Goal: Task Accomplishment & Management: Use online tool/utility

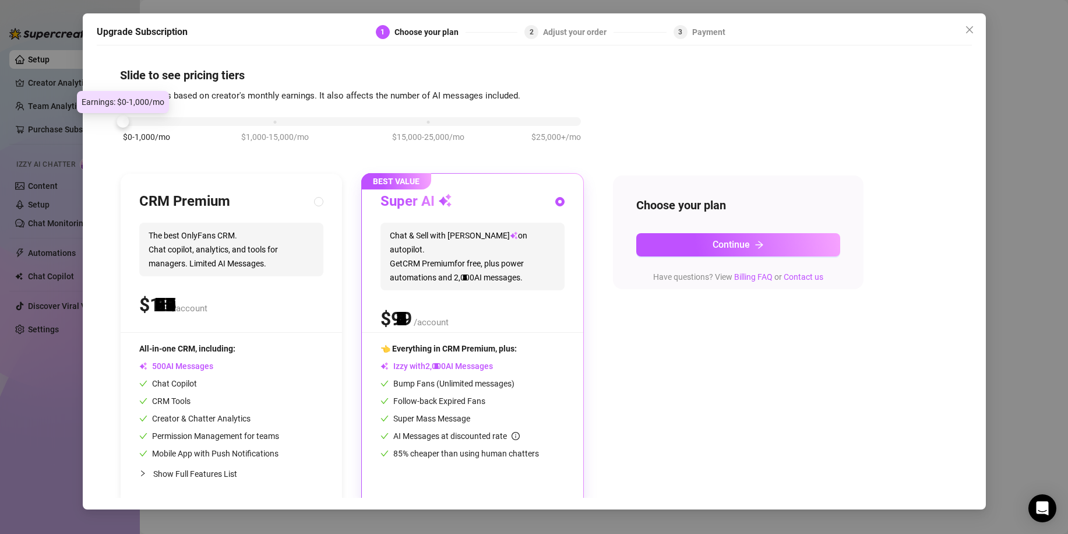
drag, startPoint x: 271, startPoint y: 123, endPoint x: 115, endPoint y: 138, distance: 156.3
click at [115, 138] on div "Slide to see pricing tiers Our pricing is based on creator's monthly earnings. …" at bounding box center [534, 274] width 875 height 446
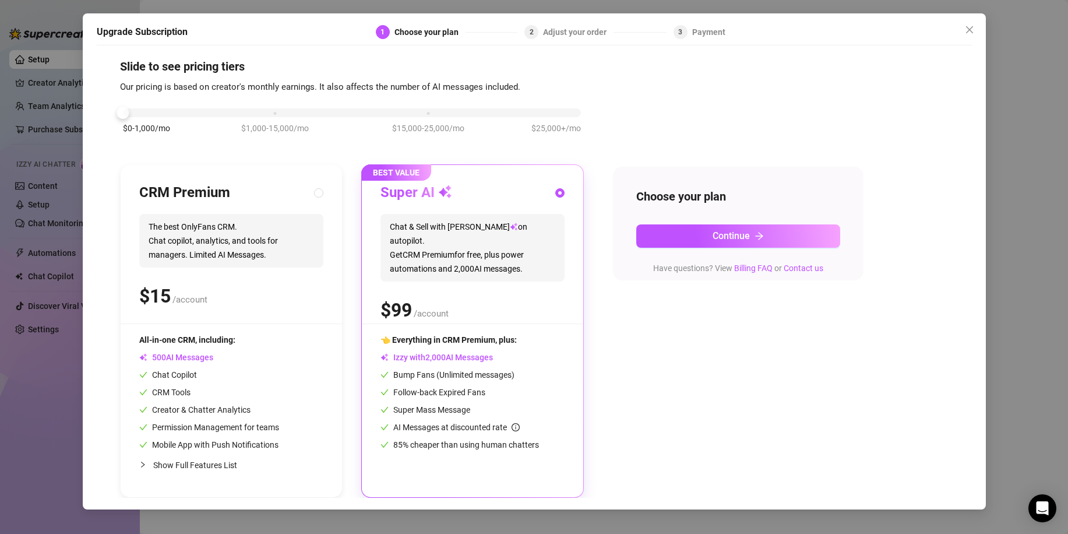
scroll to position [9, 0]
click at [159, 295] on span "1" at bounding box center [155, 295] width 10 height 23
radio input "true"
radio input "false"
drag, startPoint x: 763, startPoint y: 241, endPoint x: 766, endPoint y: 250, distance: 9.4
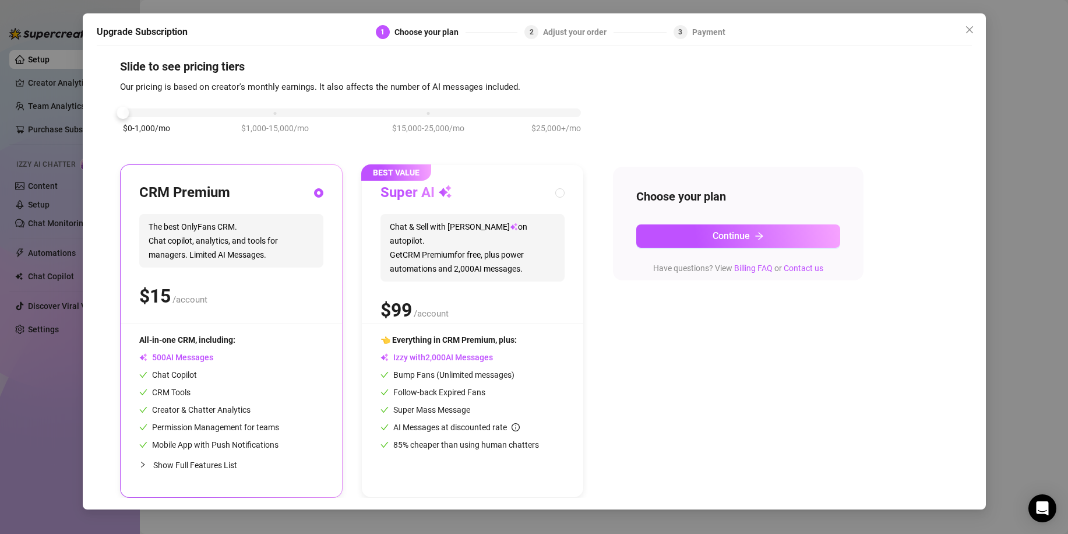
click at [766, 250] on div "Choose your plan Continue Have questions? View Billing FAQ or Contact us" at bounding box center [738, 224] width 251 height 114
click at [756, 238] on icon "arrow-right" at bounding box center [759, 235] width 9 height 9
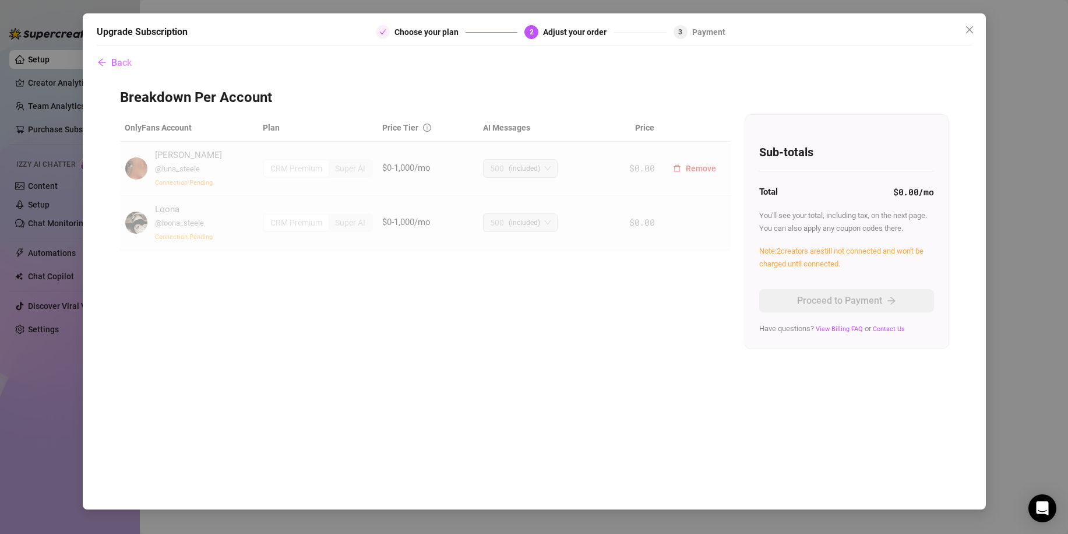
click at [612, 174] on td "$0.00" at bounding box center [631, 169] width 56 height 54
click at [139, 170] on img at bounding box center [136, 168] width 22 height 22
click at [706, 167] on span "Remove" at bounding box center [701, 168] width 30 height 9
click at [779, 140] on span "OK" at bounding box center [774, 137] width 11 height 9
click at [361, 3] on div "Upgrade Subscription Choose your plan 2 Adjust your order 3 Payment Back Breakd…" at bounding box center [534, 267] width 1068 height 534
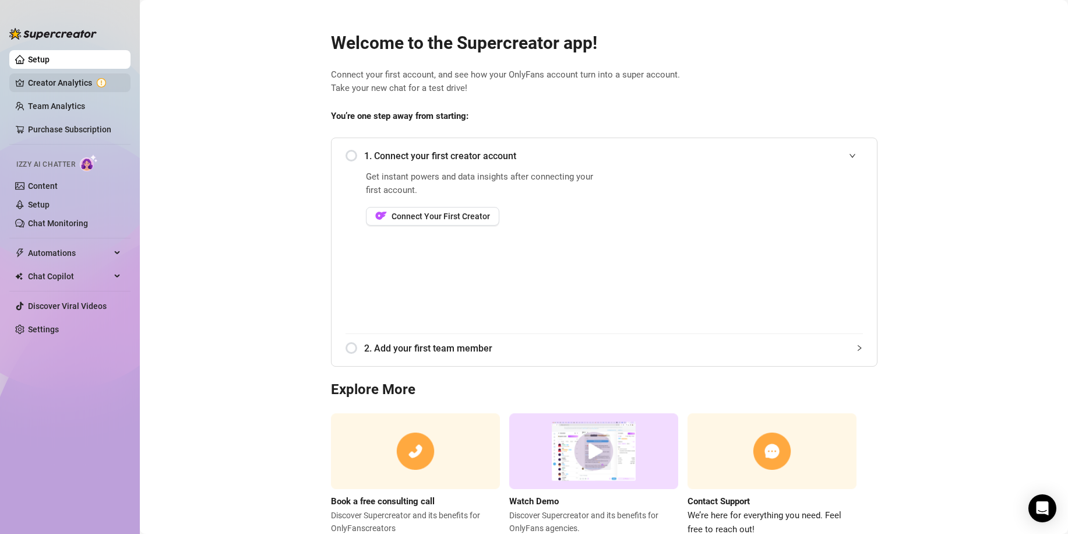
click at [68, 81] on link "Creator Analytics" at bounding box center [74, 82] width 93 height 19
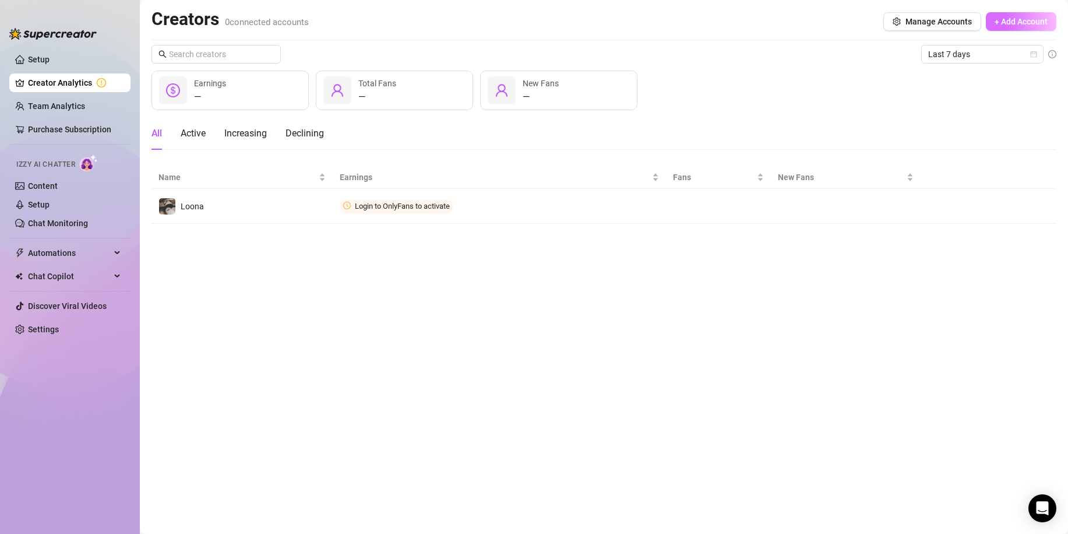
click at [1029, 24] on span "+ Add Account" at bounding box center [1021, 21] width 53 height 9
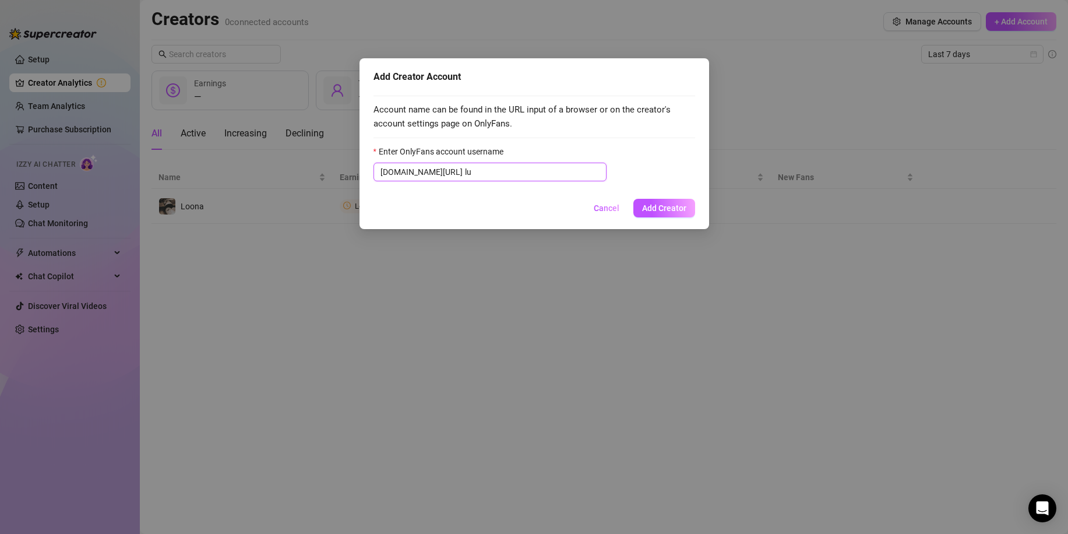
type input "l"
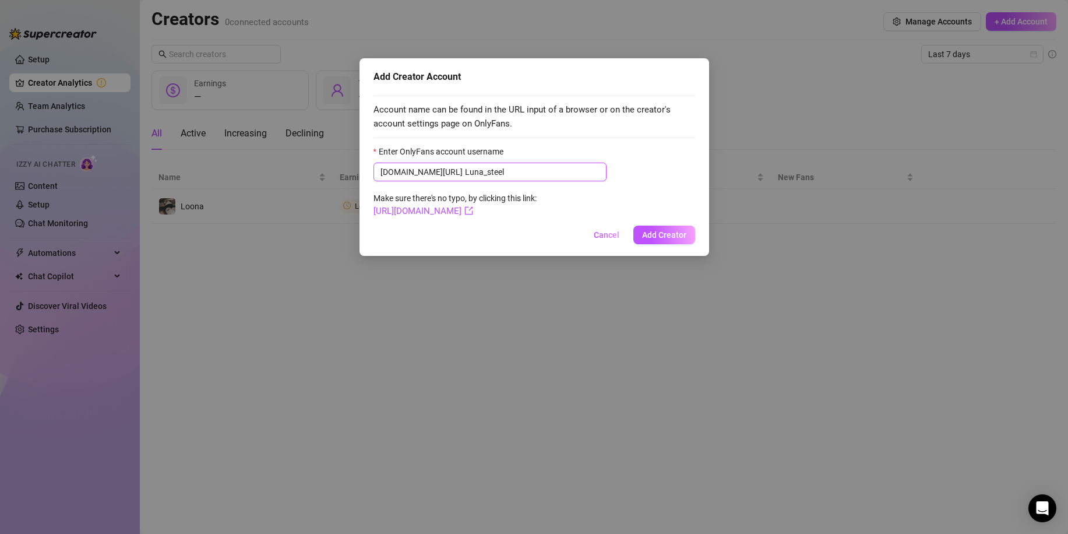
click at [465, 175] on input "Luna_steel" at bounding box center [532, 172] width 135 height 13
type input "Luna_Steel"
click at [666, 238] on span "Add Creator" at bounding box center [664, 234] width 44 height 9
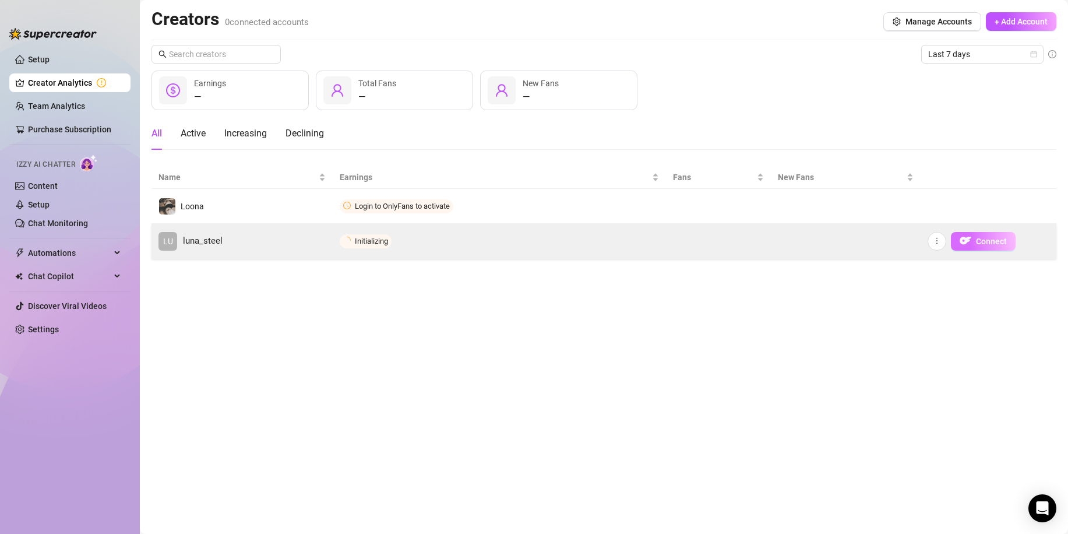
click at [988, 242] on span "Connect" at bounding box center [991, 241] width 31 height 9
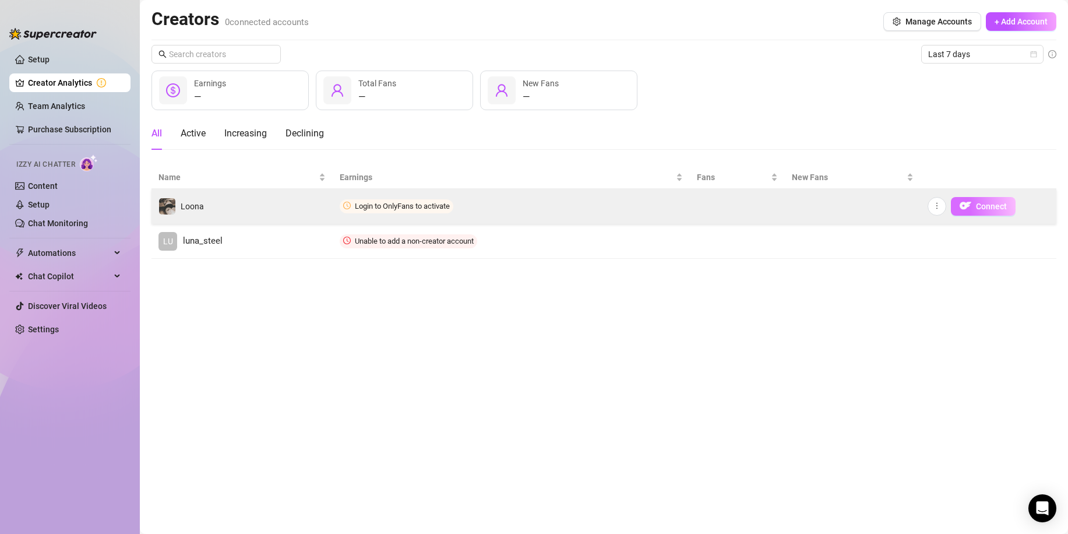
click at [993, 205] on span "Connect" at bounding box center [991, 206] width 31 height 9
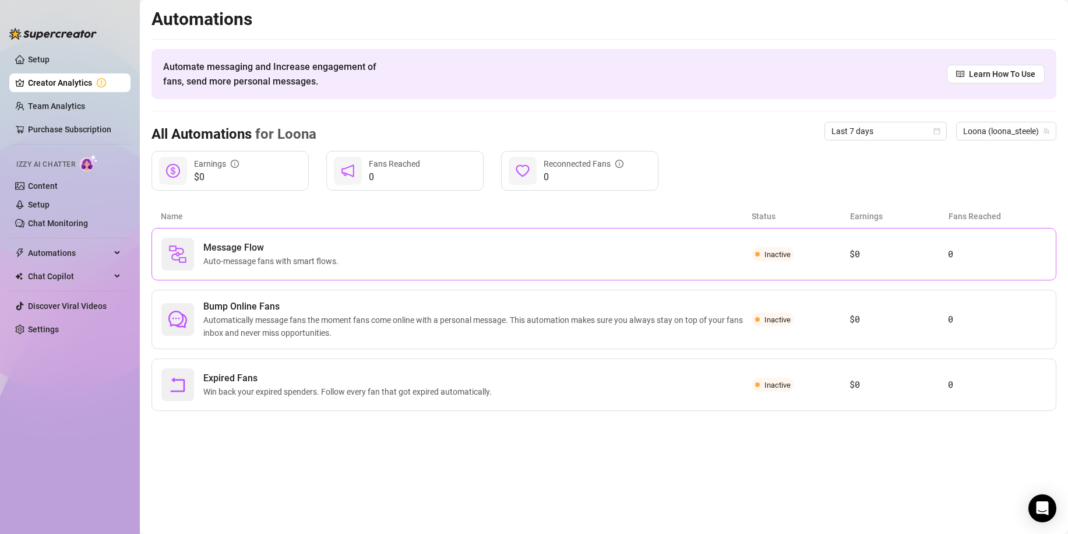
click at [659, 266] on div "Message Flow Auto-message fans with smart flows." at bounding box center [456, 254] width 590 height 33
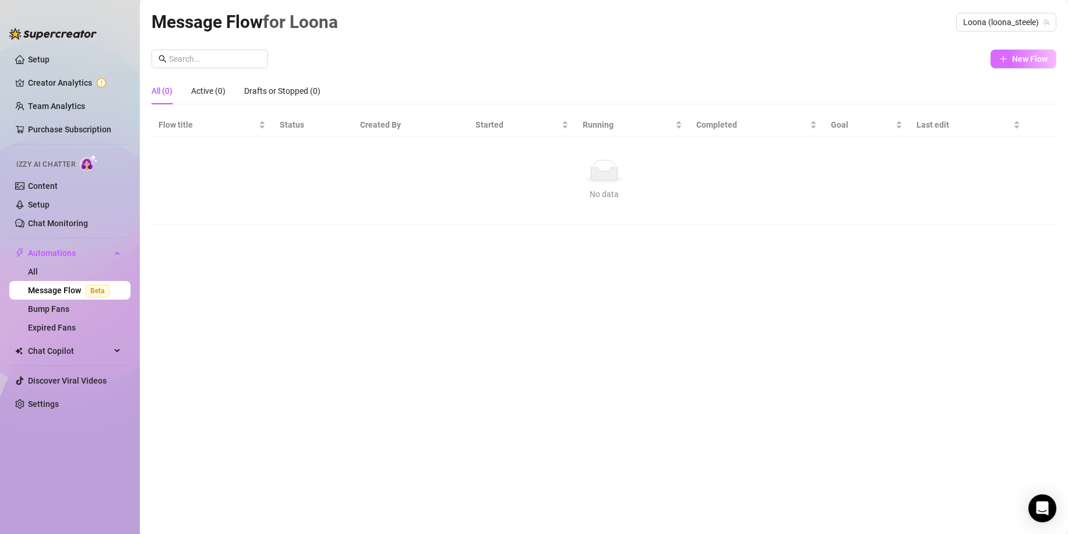
click at [1022, 58] on span "New Flow" at bounding box center [1030, 58] width 36 height 9
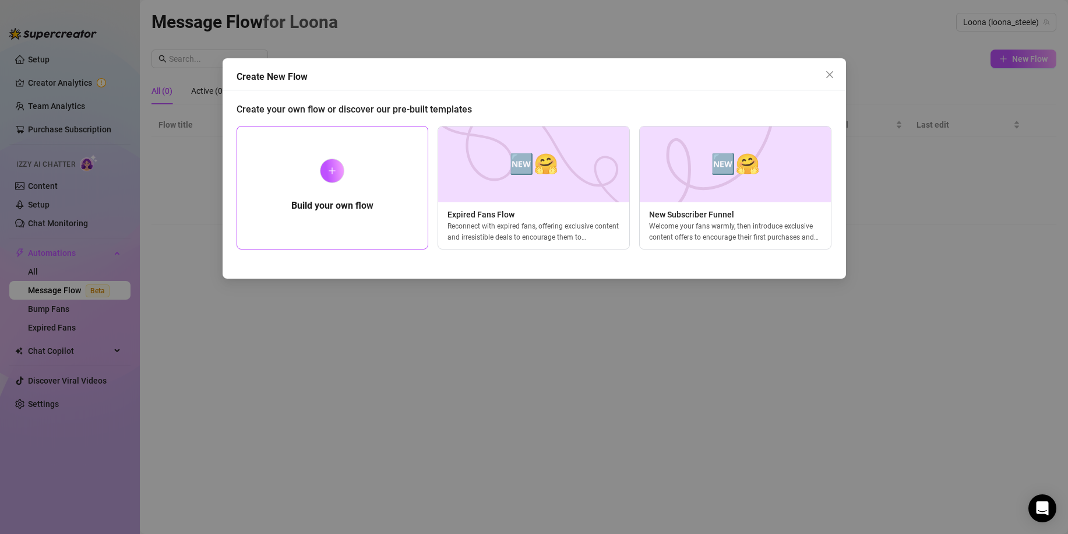
click at [333, 171] on icon "plus" at bounding box center [332, 171] width 8 height 8
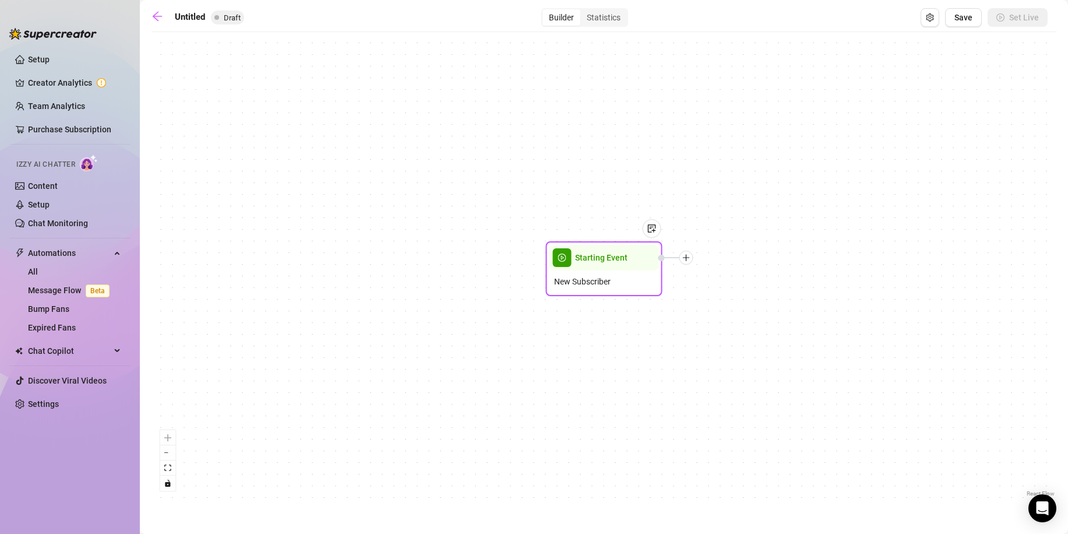
click at [646, 268] on div "Starting Event" at bounding box center [605, 258] width 110 height 26
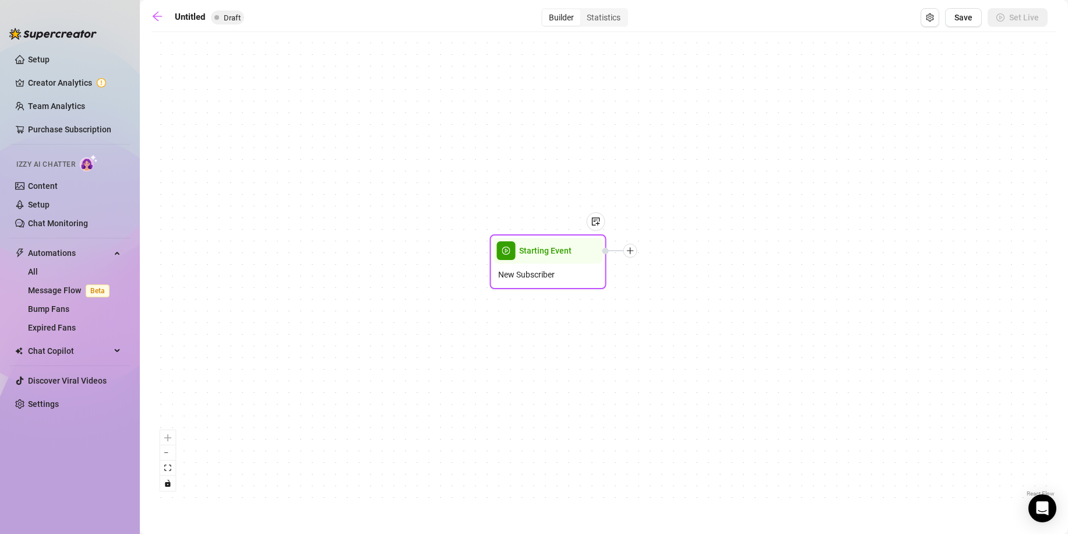
drag, startPoint x: 646, startPoint y: 268, endPoint x: 589, endPoint y: 261, distance: 57.5
click at [589, 261] on div "Starting Event" at bounding box center [549, 251] width 110 height 26
click at [629, 252] on icon "plus" at bounding box center [631, 251] width 8 height 8
click at [681, 291] on div "Message" at bounding box center [688, 291] width 85 height 20
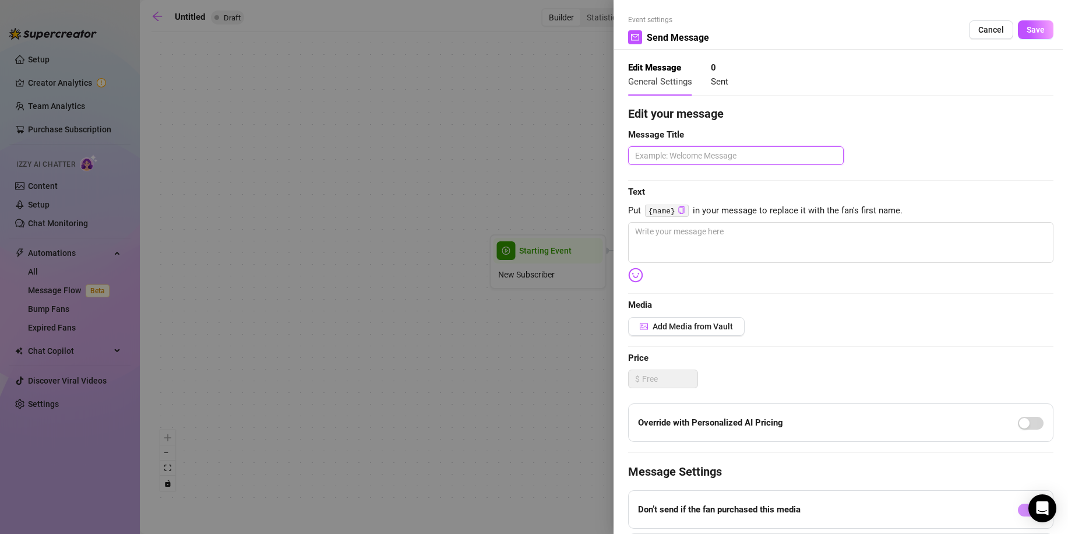
click at [750, 160] on textarea at bounding box center [736, 155] width 216 height 19
click at [642, 156] on textarea "welcome" at bounding box center [736, 155] width 216 height 19
click at [753, 158] on textarea "Welcome" at bounding box center [736, 155] width 216 height 19
type textarea "Welcome To My VIP page"
click at [797, 231] on textarea at bounding box center [840, 242] width 425 height 41
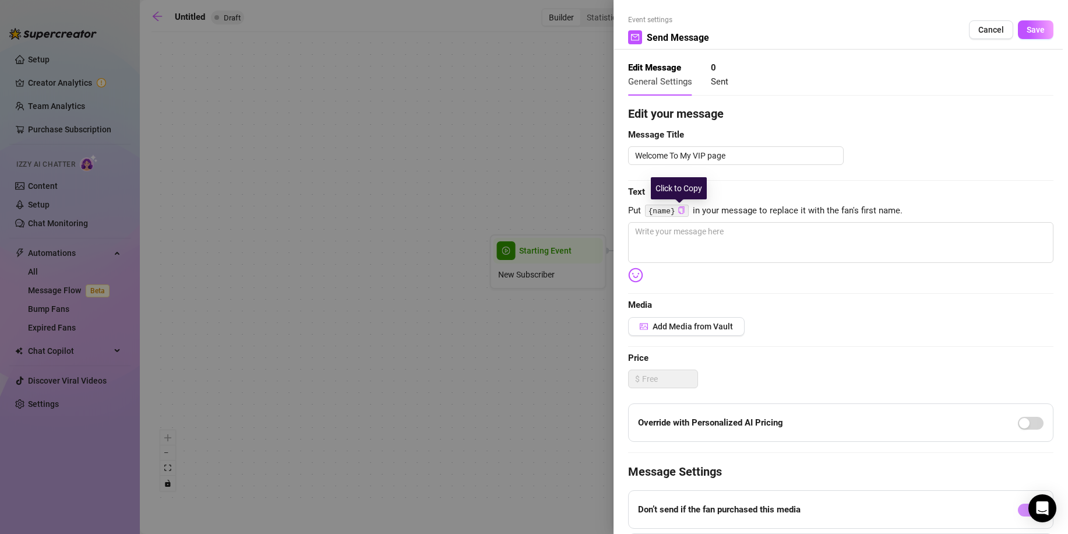
click at [680, 210] on icon "copy" at bounding box center [682, 210] width 8 height 8
paste textarea "{name}"
drag, startPoint x: 631, startPoint y: 231, endPoint x: 639, endPoint y: 231, distance: 7.6
click at [633, 231] on textarea "{name}" at bounding box center [840, 242] width 425 height 41
click at [705, 236] on textarea "Hey {name}" at bounding box center [840, 242] width 425 height 41
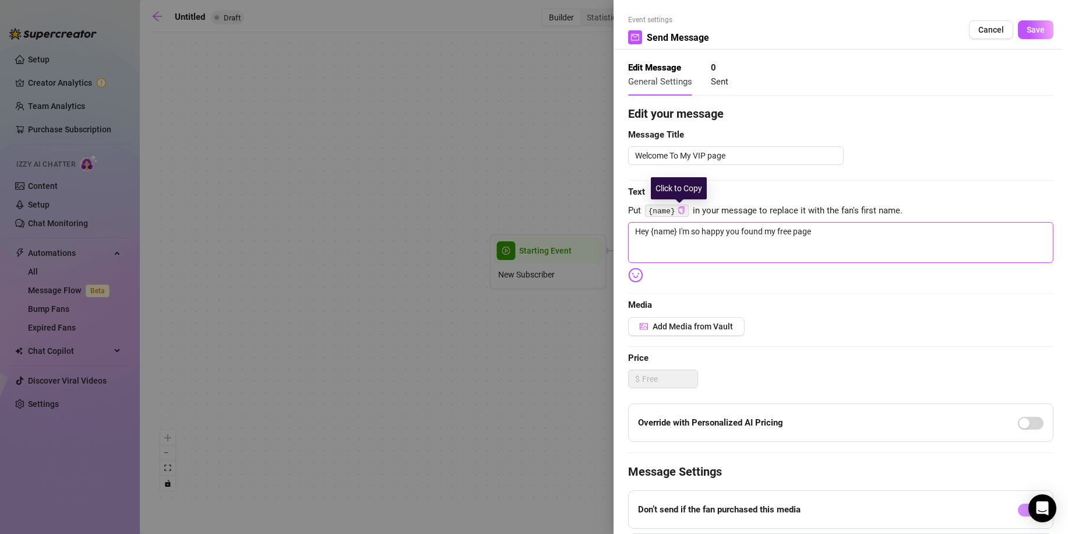
click at [791, 231] on textarea "Hey {name} I'm so happy you found my free page" at bounding box center [840, 242] width 425 height 41
click at [766, 231] on textarea "Hey {name} I'm so happy you page" at bounding box center [840, 242] width 425 height 41
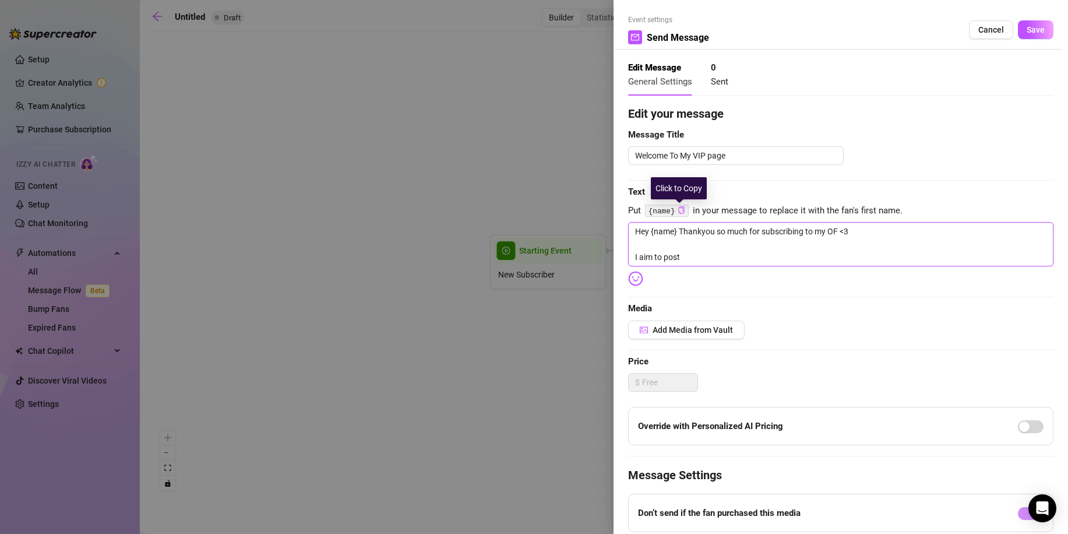
click at [689, 259] on textarea "Hey {name} Thankyou so much for subscribing to my OF <3 I aim to post" at bounding box center [840, 244] width 425 height 44
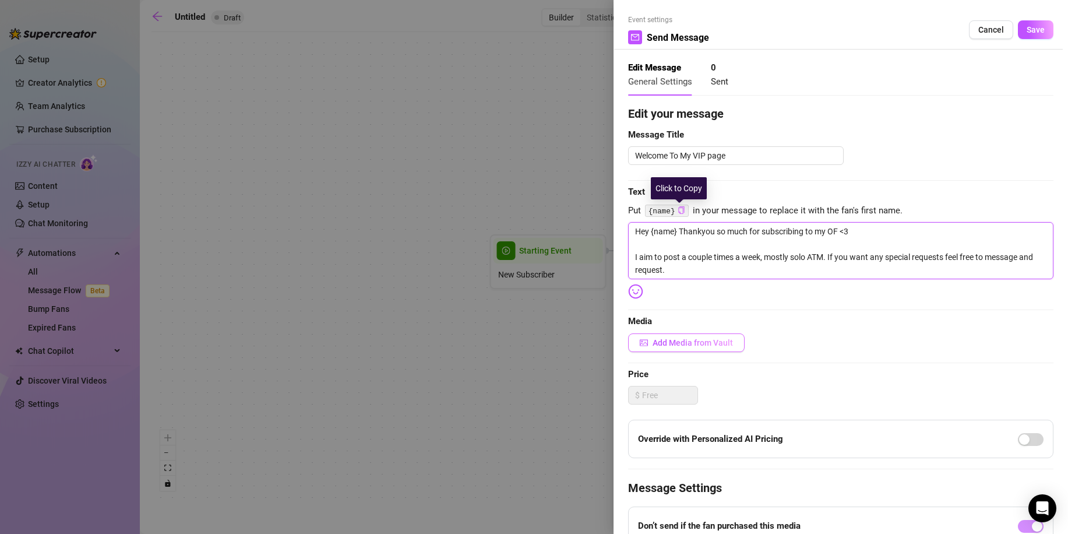
type textarea "Hey {name} Thankyou so much for subscribing to my OF <3 I aim to post a couple …"
click at [709, 346] on span "Add Media from Vault" at bounding box center [693, 342] width 80 height 9
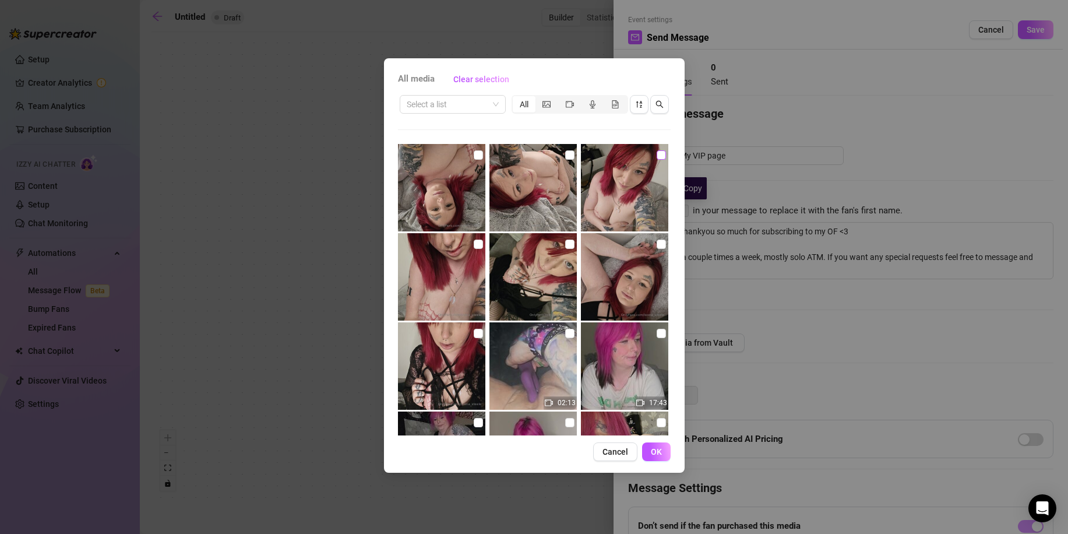
click at [657, 156] on input "checkbox" at bounding box center [661, 154] width 9 height 9
checkbox input "true"
drag, startPoint x: 655, startPoint y: 453, endPoint x: 674, endPoint y: 449, distance: 19.7
click at [655, 454] on span "OK" at bounding box center [656, 451] width 11 height 9
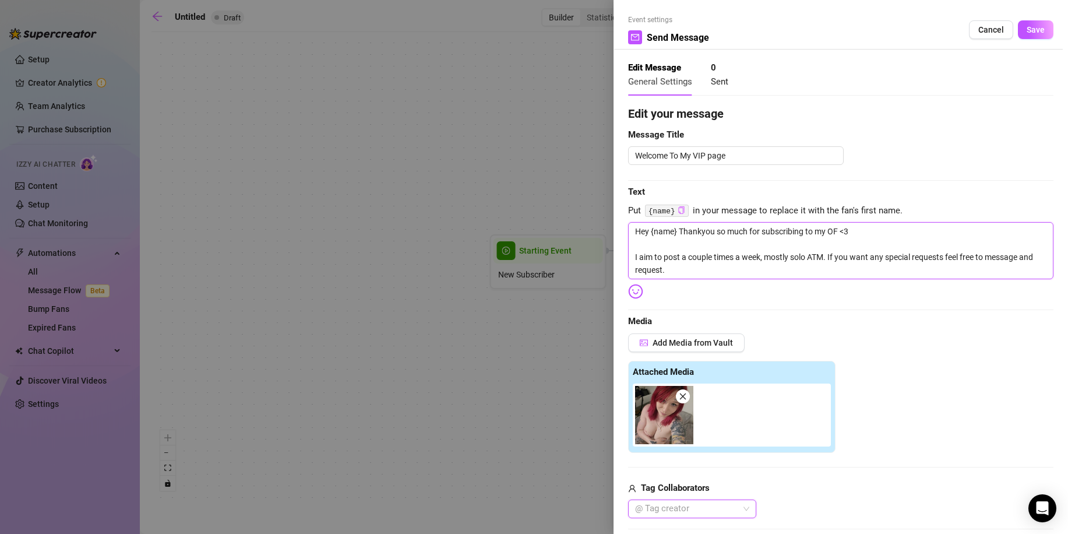
click at [690, 272] on textarea "Hey {name} Thankyou so much for subscribing to my OF <3 I aim to post a couple …" at bounding box center [840, 250] width 425 height 57
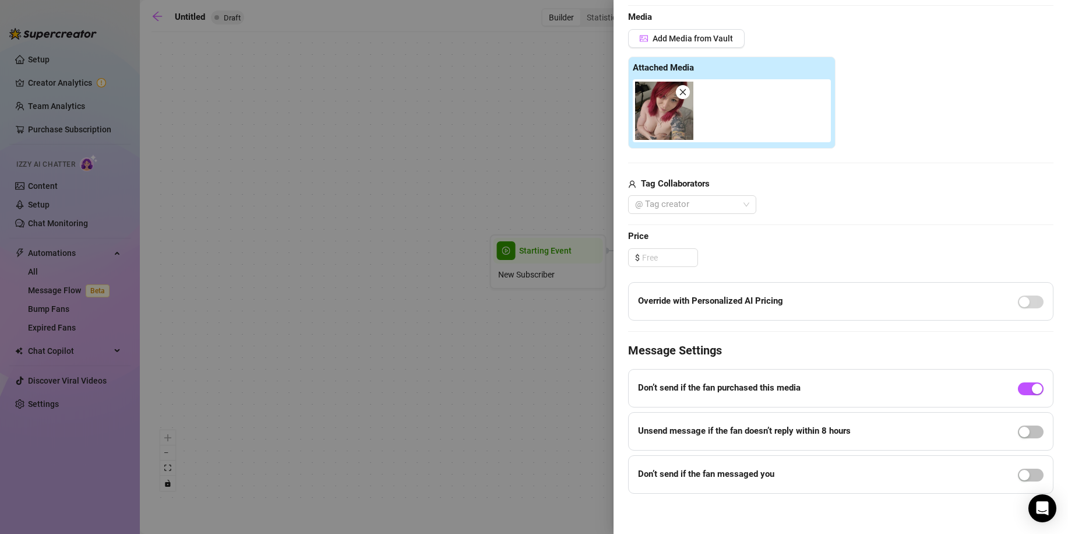
scroll to position [308, 0]
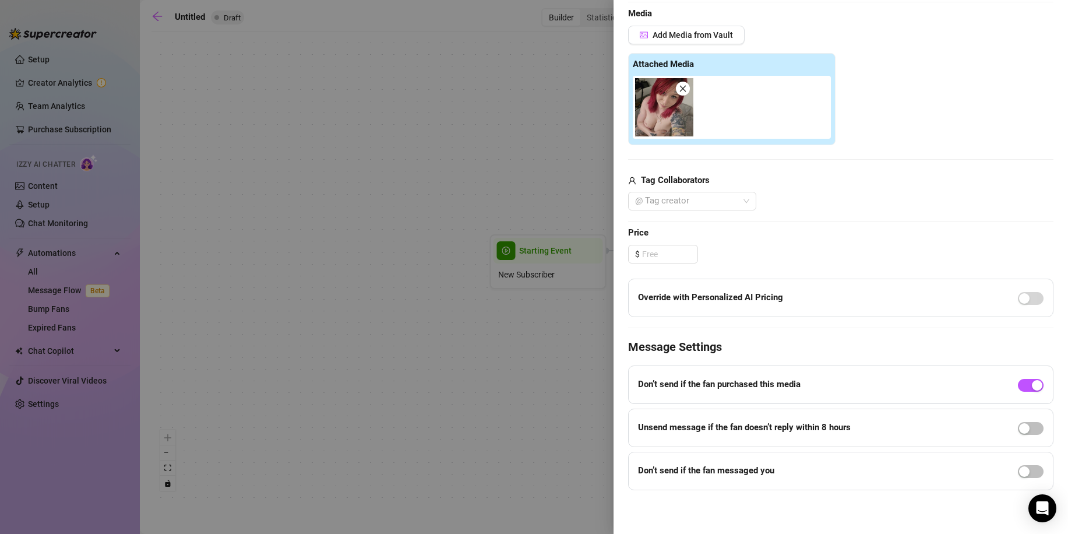
type textarea "Hey {name} Thankyou so much for subscribing to my OF <3 I aim to post a couple …"
click at [677, 257] on input at bounding box center [669, 253] width 55 height 17
click at [1026, 469] on span "button" at bounding box center [1031, 471] width 26 height 13
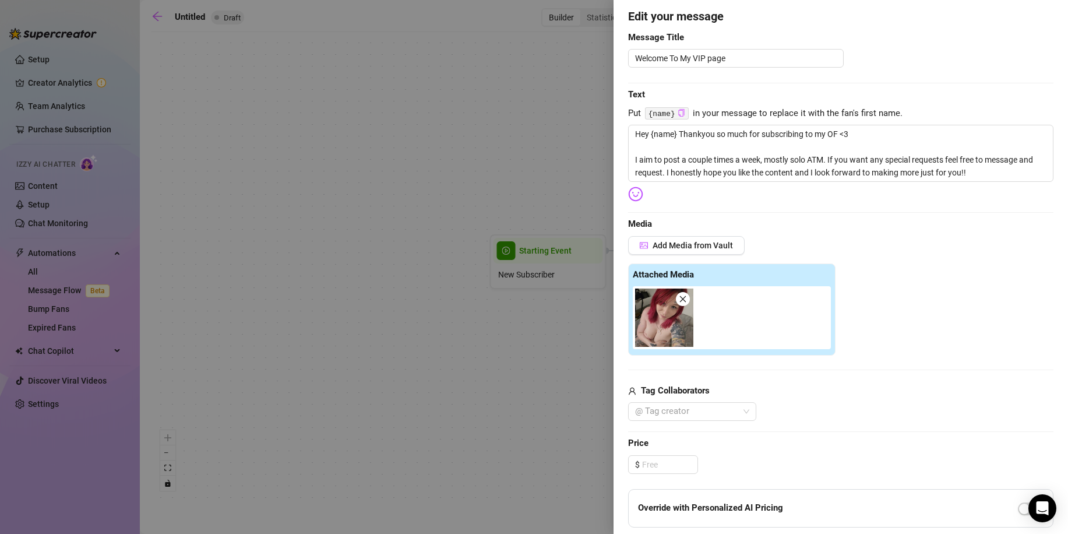
scroll to position [0, 0]
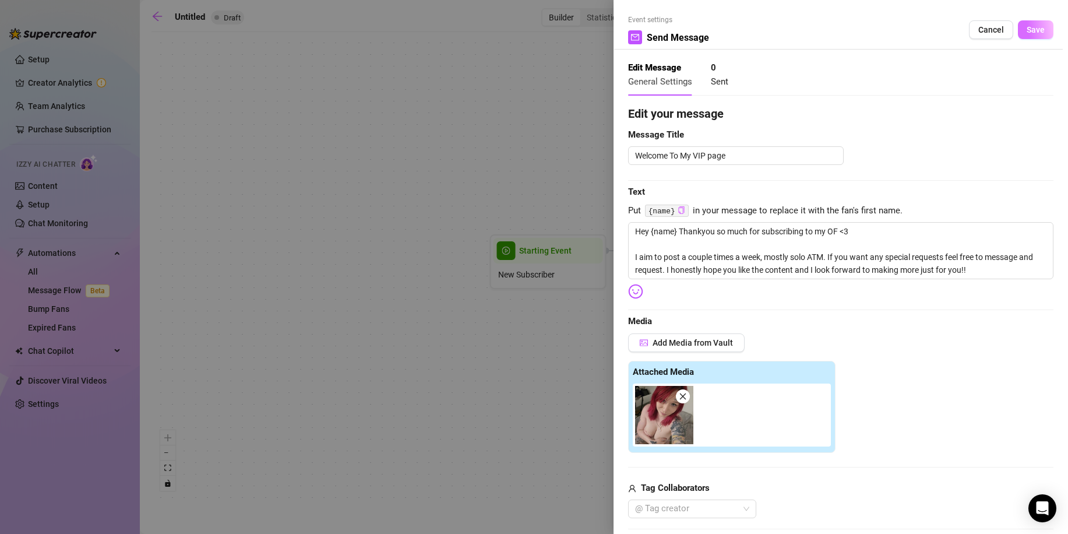
click at [1029, 29] on span "Save" at bounding box center [1036, 29] width 18 height 9
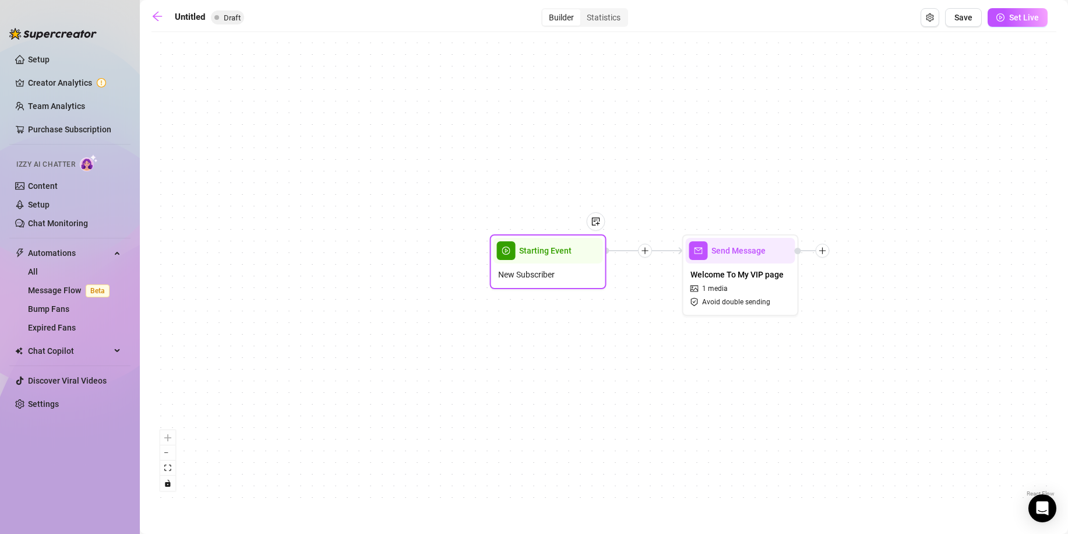
click at [549, 271] on span "New Subscriber" at bounding box center [526, 274] width 57 height 13
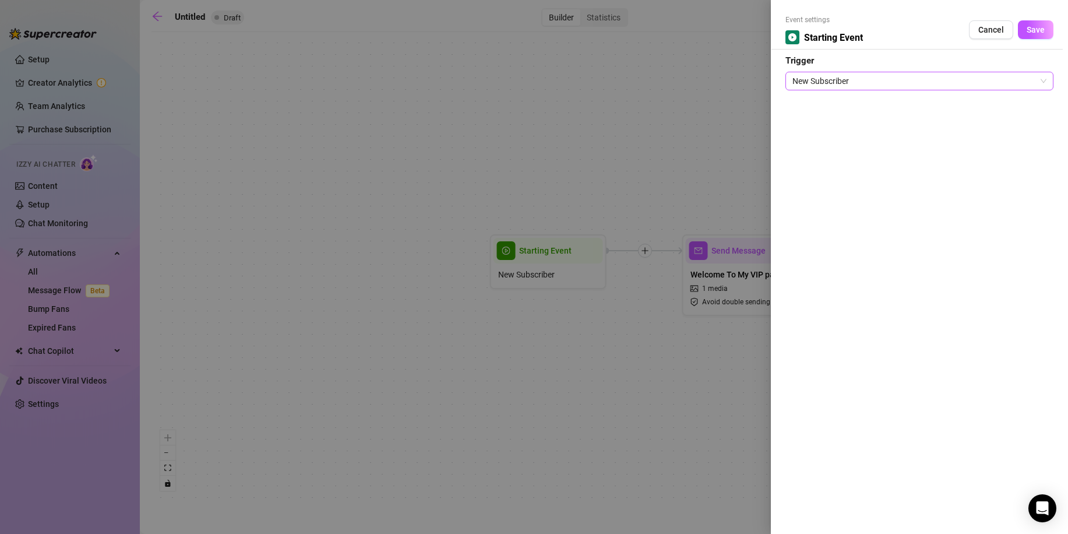
click at [905, 82] on span "New Subscriber" at bounding box center [920, 80] width 254 height 17
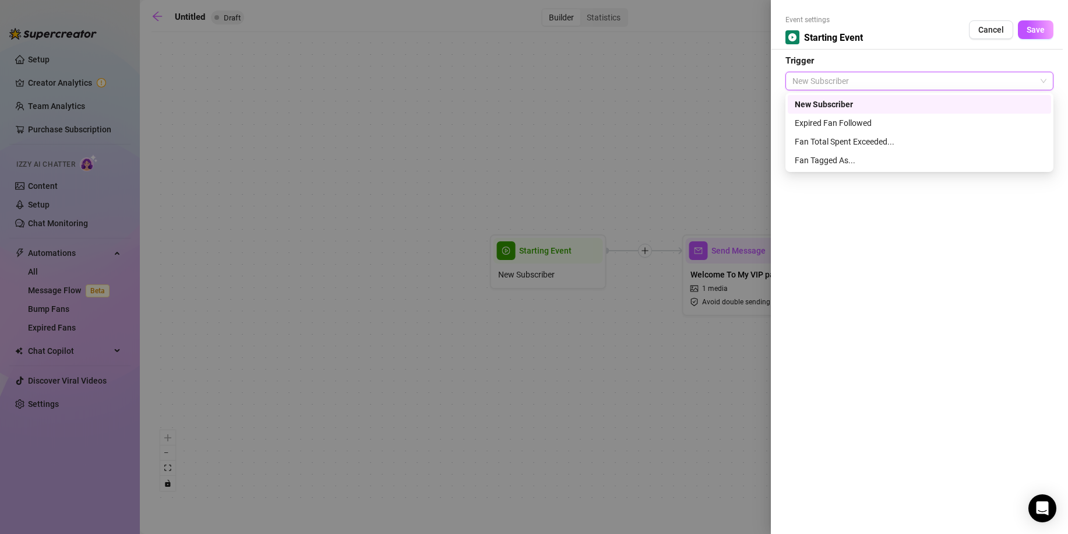
click at [706, 128] on div at bounding box center [534, 267] width 1068 height 534
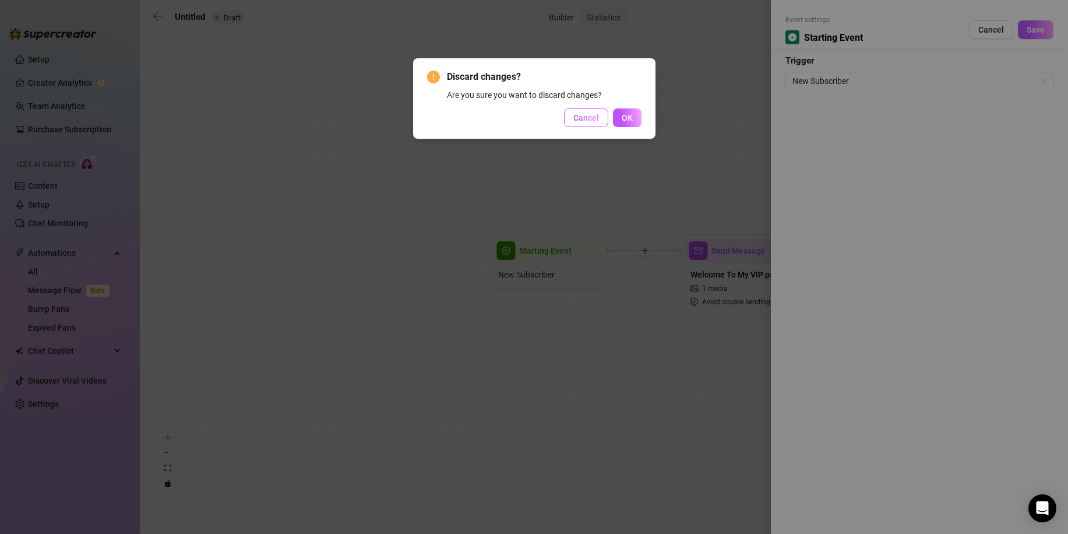
click at [590, 115] on span "Cancel" at bounding box center [586, 117] width 26 height 9
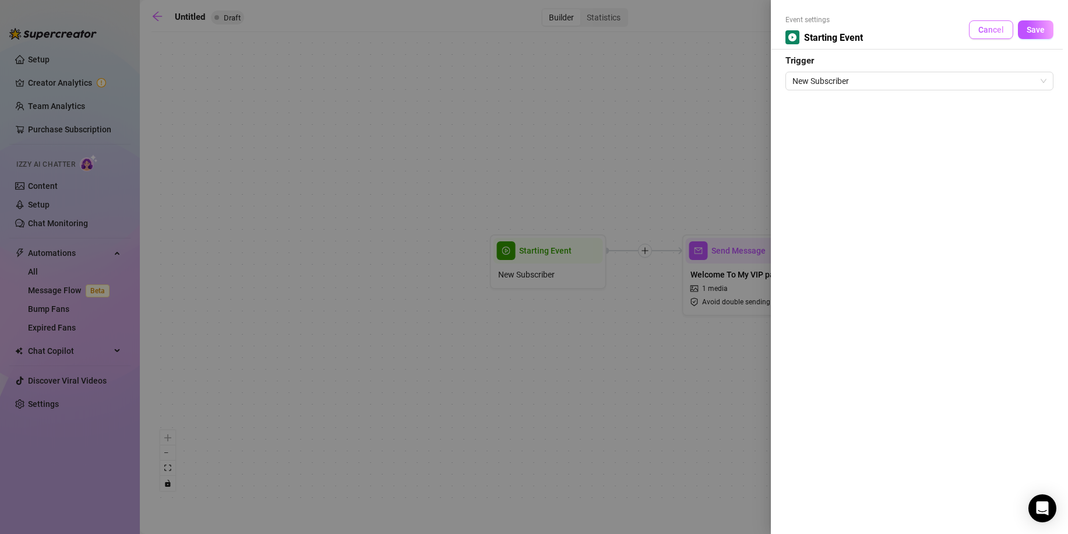
click at [993, 33] on span "Cancel" at bounding box center [992, 29] width 26 height 9
